Goal: Information Seeking & Learning: Learn about a topic

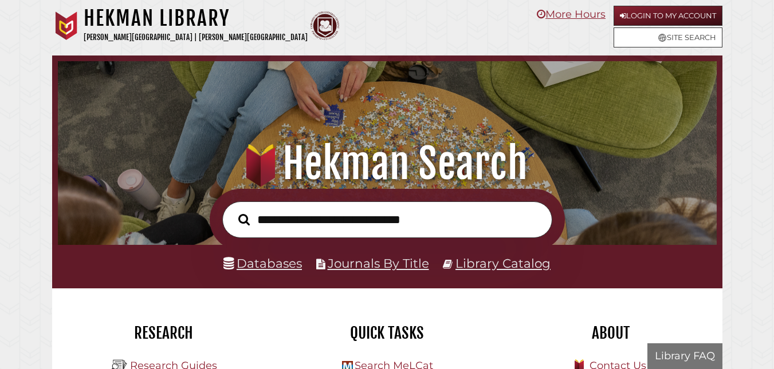
scroll to position [218, 653]
type input "**********"
click at [232, 211] on button "Search" at bounding box center [243, 220] width 23 height 18
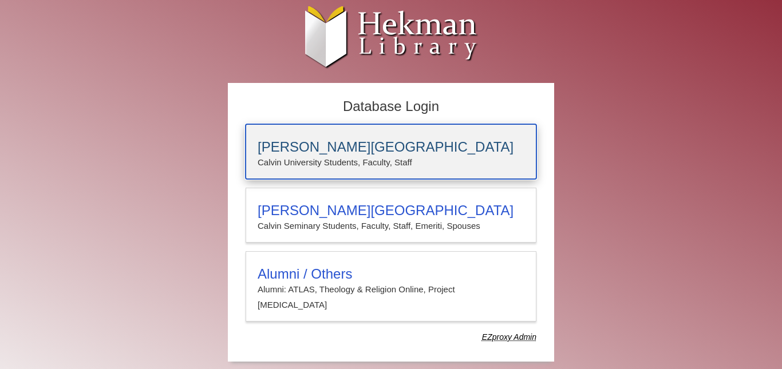
click at [340, 159] on p "Calvin University Students, Faculty, Staff" at bounding box center [391, 162] width 267 height 15
